Goal: Transaction & Acquisition: Purchase product/service

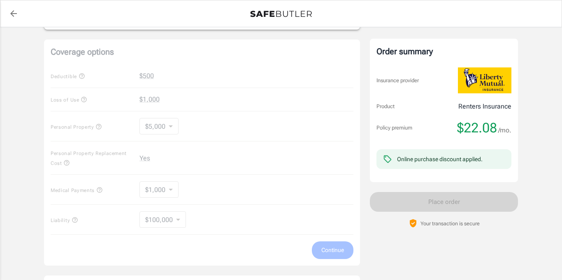
scroll to position [313, 0]
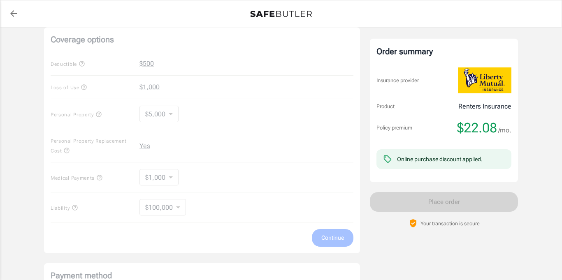
click at [172, 112] on div "Coverage options Deductible $500 Loss of Use $1,000 Personal Property $5,000 50…" at bounding box center [202, 140] width 316 height 226
click at [170, 112] on div "Coverage options Deductible $500 Loss of Use $1,000 Personal Property $5,000 50…" at bounding box center [202, 140] width 316 height 226
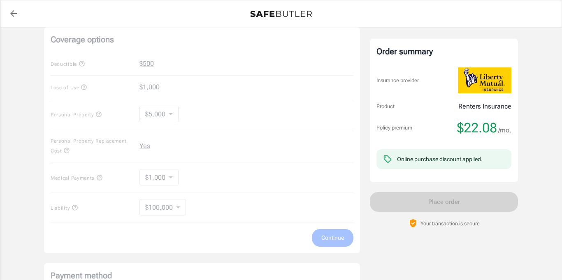
click at [170, 112] on div "Coverage options Deductible $500 Loss of Use $1,000 Personal Property $5,000 50…" at bounding box center [202, 140] width 316 height 226
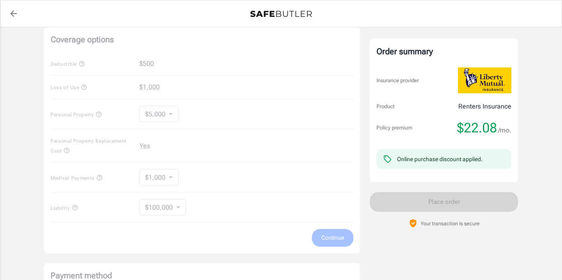
click at [170, 112] on div "Coverage options Deductible $500 Loss of Use $1,000 Personal Property $5,000 50…" at bounding box center [202, 140] width 316 height 226
click at [10, 12] on icon "back to quotes" at bounding box center [14, 14] width 10 height 10
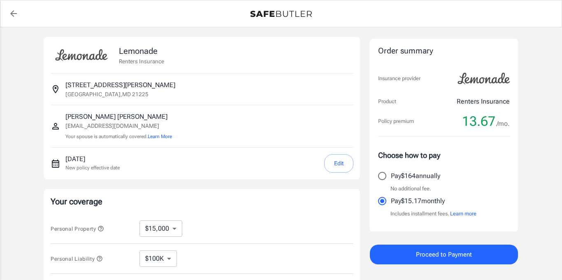
select select "15000"
select select "500"
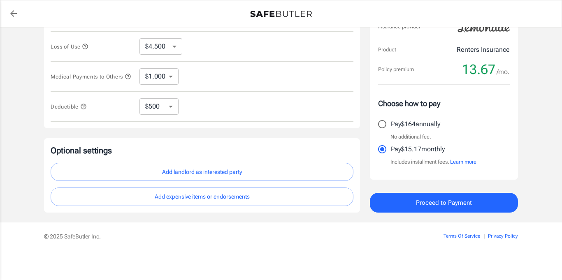
scroll to position [246, 0]
